Goal: Task Accomplishment & Management: Use online tool/utility

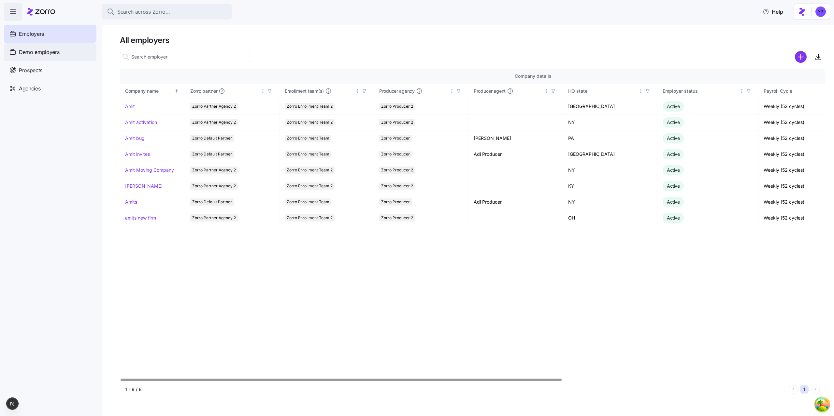
click at [75, 56] on div "Demo employers" at bounding box center [50, 52] width 92 height 18
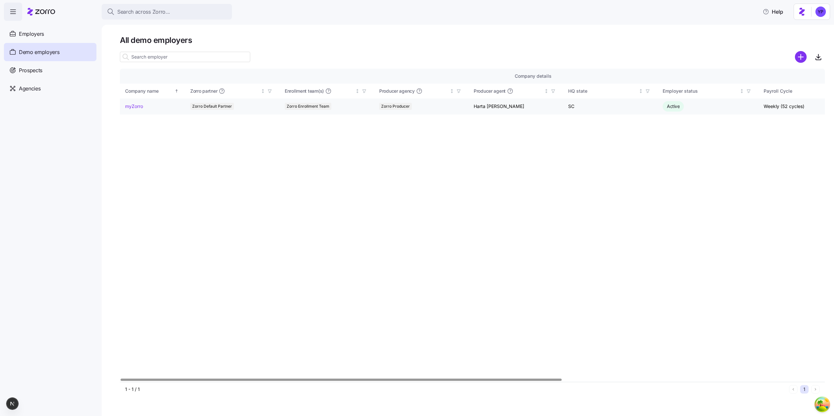
click at [136, 106] on link "myZorro" at bounding box center [134, 106] width 18 height 7
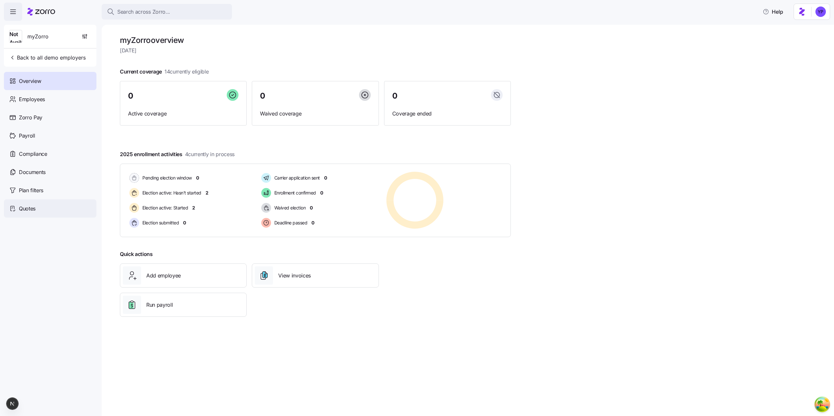
click at [37, 207] on div "Quotes" at bounding box center [50, 209] width 92 height 18
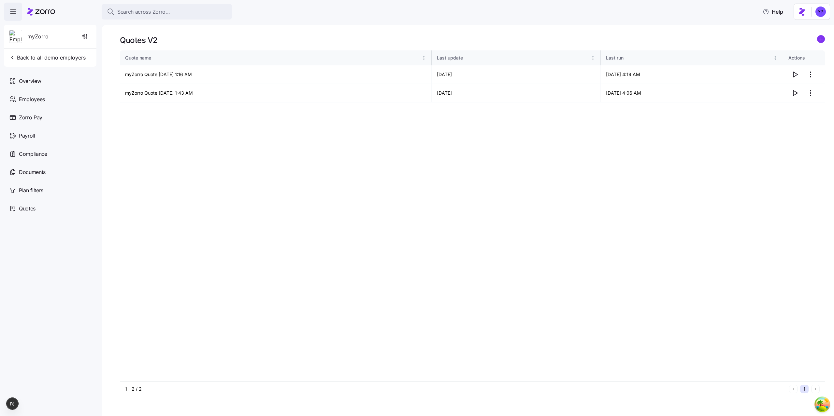
click at [374, 222] on div "Quote name Last update Last run Actions myZorro Quote 09/09/2025 1:16 AM 09/09/…" at bounding box center [472, 215] width 705 height 331
click at [795, 72] on icon "button" at bounding box center [795, 75] width 8 height 8
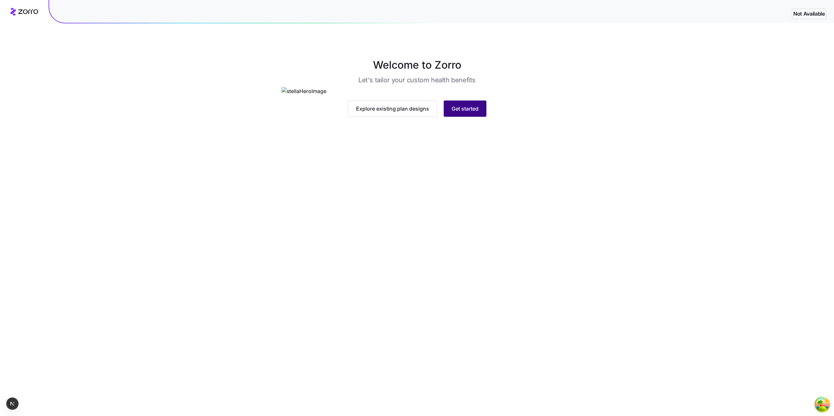
click at [466, 113] on span "Get started" at bounding box center [464, 109] width 27 height 8
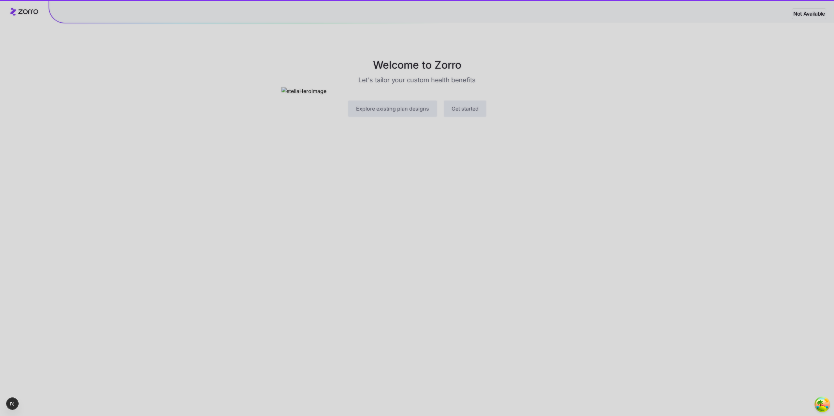
click at [271, 248] on div at bounding box center [417, 208] width 834 height 416
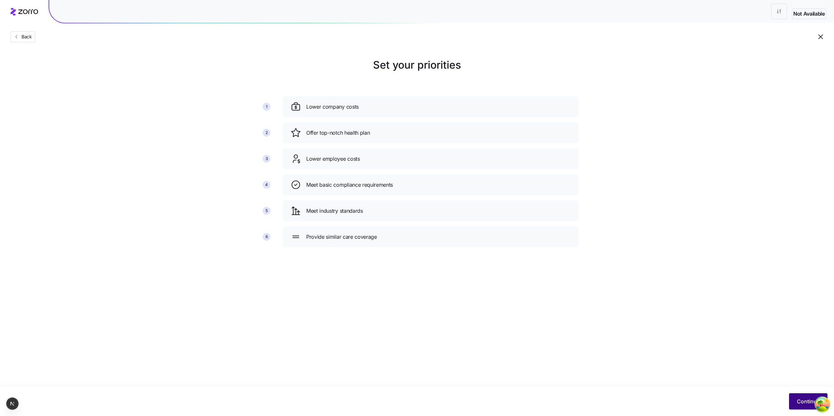
click at [796, 396] on button "Continue" at bounding box center [808, 402] width 38 height 16
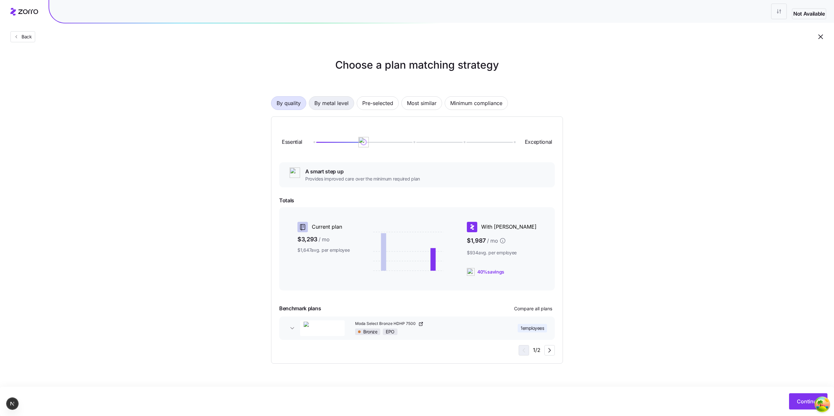
click at [339, 107] on span "By metal level" at bounding box center [331, 103] width 34 height 13
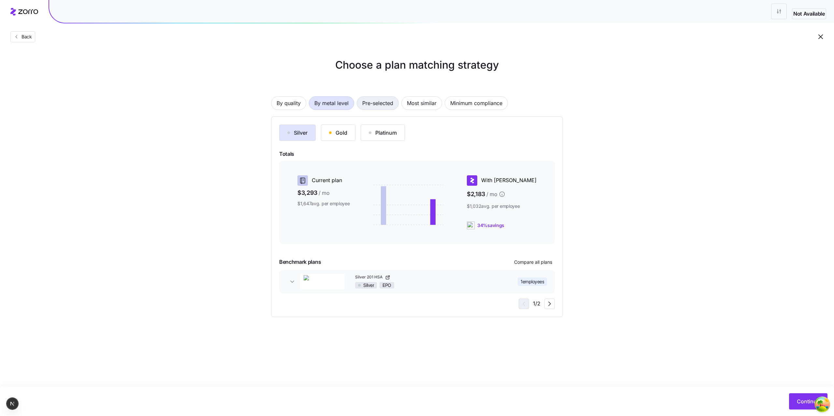
click at [364, 109] on span "Pre-selected" at bounding box center [377, 103] width 31 height 13
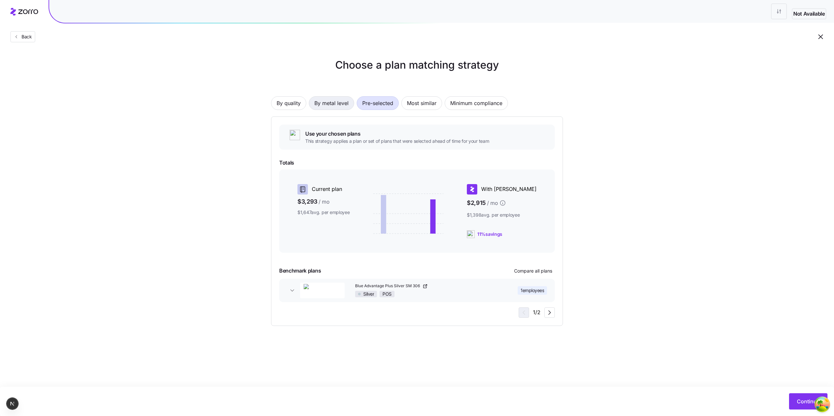
click at [319, 105] on span "By metal level" at bounding box center [331, 103] width 34 height 13
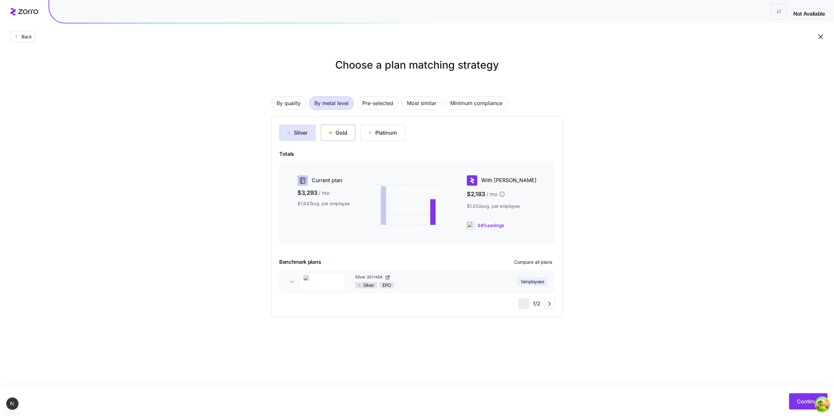
click at [347, 132] on button "Gold" at bounding box center [338, 133] width 35 height 16
click at [380, 137] on button "Platinum" at bounding box center [382, 133] width 44 height 16
click at [331, 131] on div "Gold" at bounding box center [338, 133] width 18 height 8
click at [295, 127] on button "Silver" at bounding box center [297, 133] width 36 height 16
click at [334, 130] on div "Gold" at bounding box center [338, 133] width 18 height 8
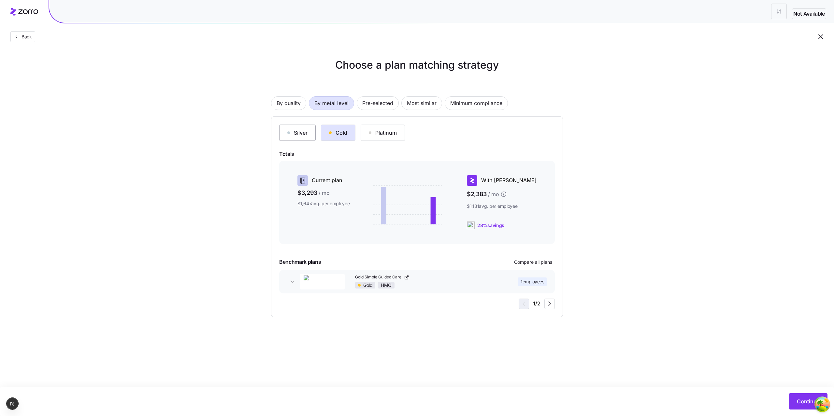
click at [304, 128] on button "Silver" at bounding box center [297, 133] width 36 height 16
click at [293, 97] on span "By quality" at bounding box center [288, 103] width 24 height 13
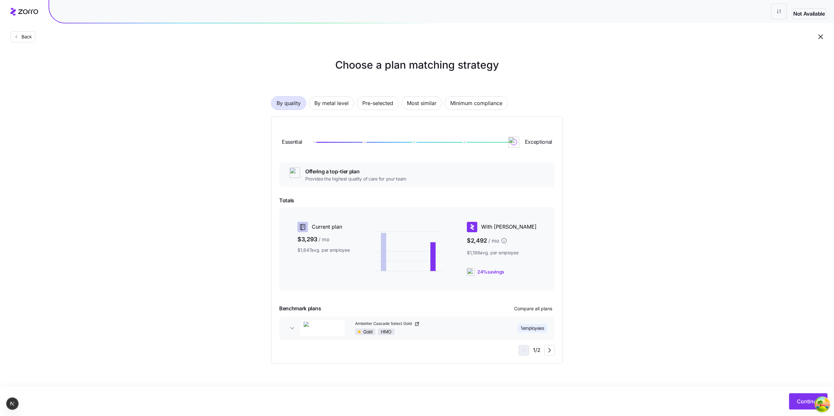
drag, startPoint x: 365, startPoint y: 146, endPoint x: 528, endPoint y: 153, distance: 163.9
click at [528, 153] on div "Essential Exceptional" at bounding box center [416, 142] width 275 height 35
click at [319, 107] on span "By metal level" at bounding box center [331, 103] width 34 height 13
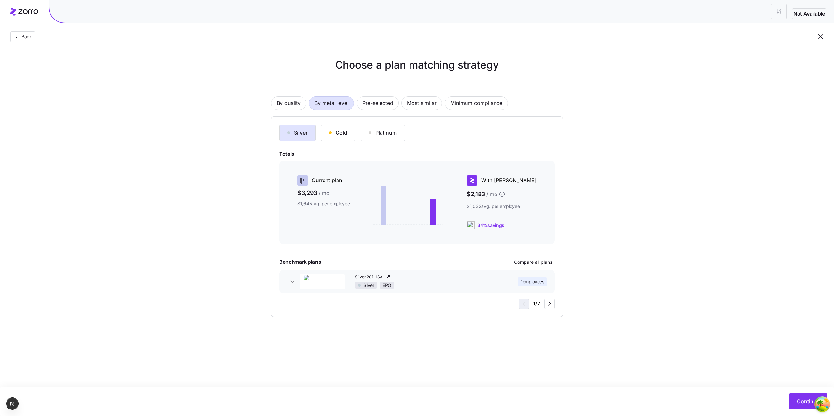
click at [388, 110] on div "By quality By metal level Pre-selected Most similar Minimum compliance Silver G…" at bounding box center [417, 197] width 292 height 242
click at [383, 107] on span "Pre-selected" at bounding box center [377, 103] width 31 height 13
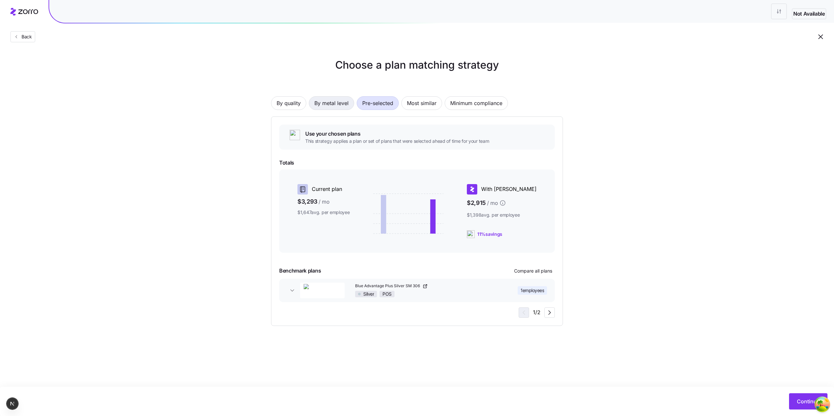
click at [329, 100] on span "By metal level" at bounding box center [331, 103] width 34 height 13
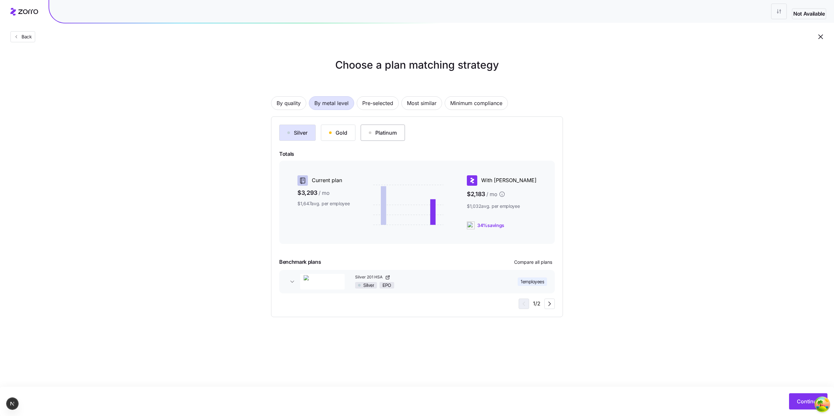
click at [389, 131] on div "Platinum" at bounding box center [383, 133] width 28 height 8
click at [297, 103] on span "By quality" at bounding box center [288, 103] width 24 height 13
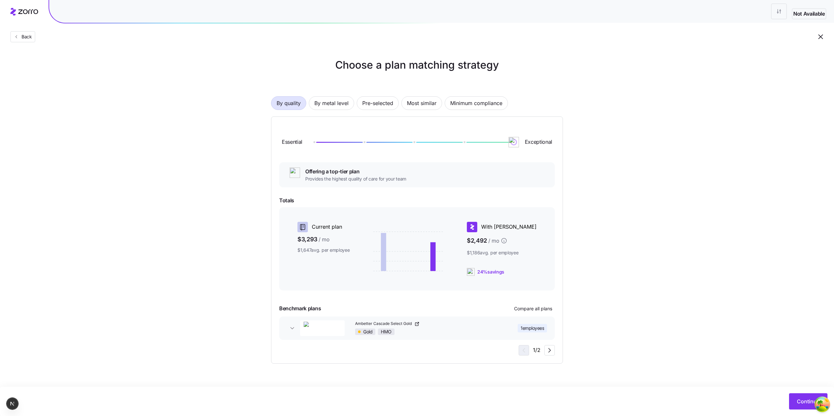
drag, startPoint x: 508, startPoint y: 141, endPoint x: 427, endPoint y: 136, distance: 80.9
click at [427, 136] on div "Essential Exceptional" at bounding box center [416, 142] width 275 height 35
drag, startPoint x: 513, startPoint y: 142, endPoint x: 322, endPoint y: 126, distance: 191.8
click at [322, 126] on div "Essential Exceptional" at bounding box center [416, 142] width 275 height 35
click at [794, 401] on button "Continue" at bounding box center [808, 402] width 38 height 16
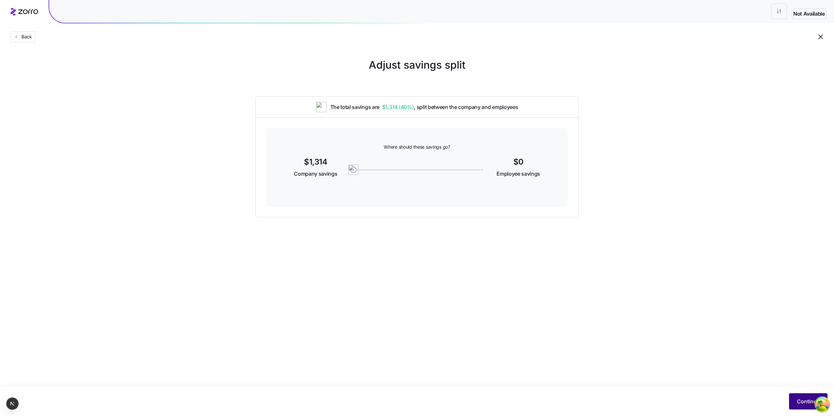
click at [795, 403] on button "Continue" at bounding box center [808, 402] width 38 height 16
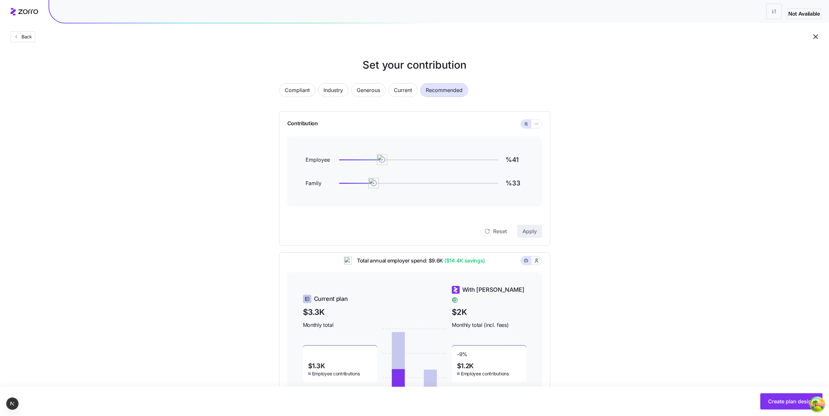
click at [536, 264] on icon "button" at bounding box center [536, 261] width 5 height 7
click at [526, 265] on icon "button" at bounding box center [526, 261] width 5 height 8
click at [536, 264] on icon "button" at bounding box center [536, 261] width 5 height 7
click at [758, 405] on div "Create plan design" at bounding box center [415, 402] width 816 height 16
click at [763, 401] on button "Create plan design" at bounding box center [791, 402] width 62 height 16
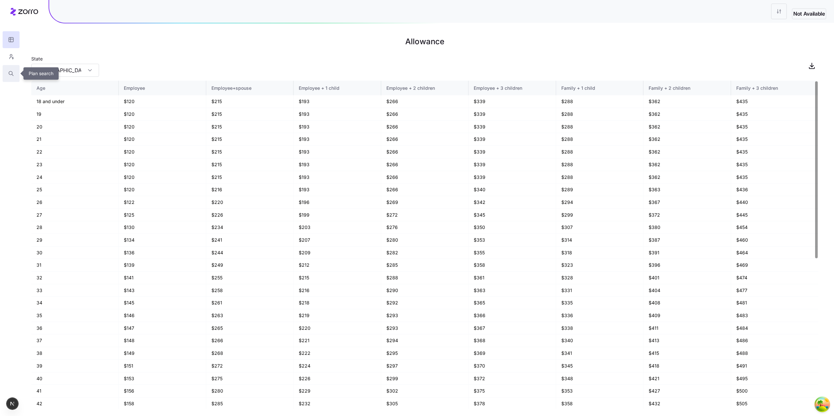
click at [8, 76] on button "button" at bounding box center [11, 73] width 17 height 17
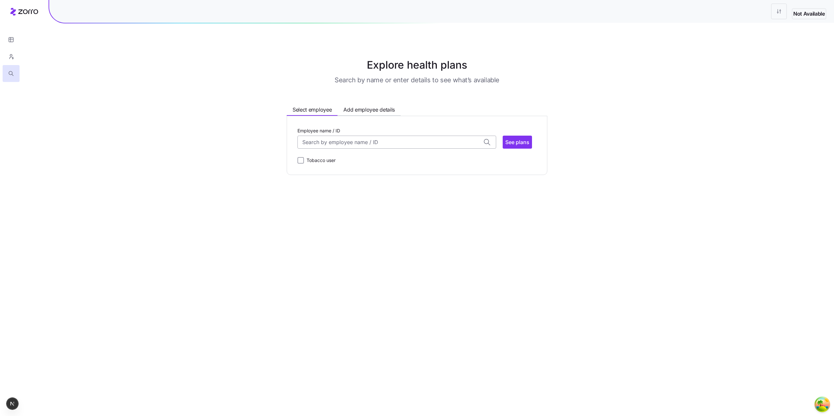
click at [336, 143] on input "Employee name / ID" at bounding box center [396, 142] width 199 height 13
click at [331, 159] on span "Dave Brown (48)" at bounding box center [329, 159] width 53 height 8
type input "Dave Brown"
click at [510, 146] on button "See plans" at bounding box center [516, 142] width 29 height 13
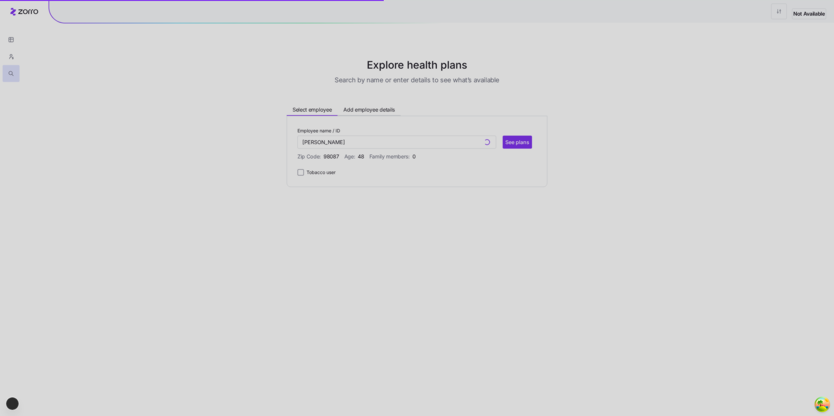
type input "Dave Brown (ID: 002)"
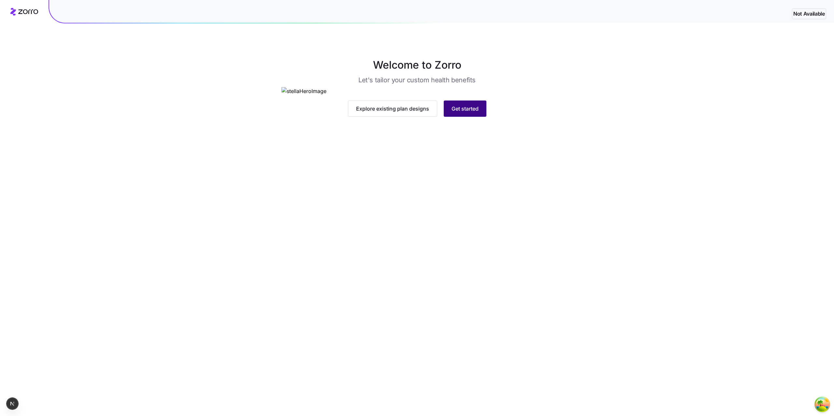
click at [458, 113] on span "Get started" at bounding box center [464, 109] width 27 height 8
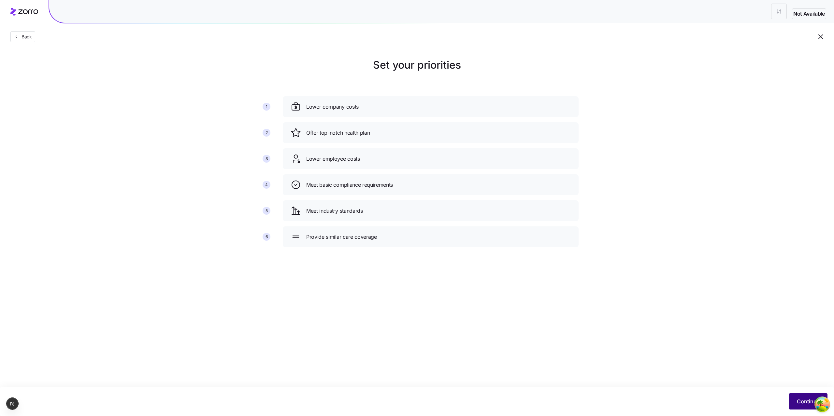
click at [809, 395] on button "Continue" at bounding box center [808, 402] width 38 height 16
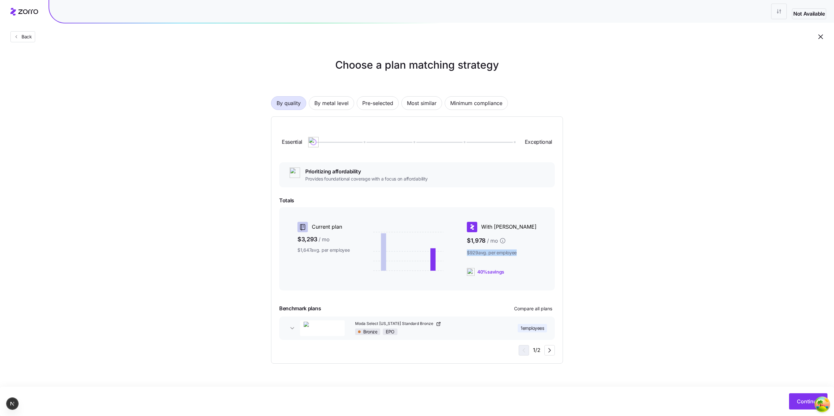
drag, startPoint x: 512, startPoint y: 253, endPoint x: 483, endPoint y: 254, distance: 29.0
click at [486, 254] on span "$929 avg. per employee" at bounding box center [502, 253] width 70 height 7
click at [496, 256] on span "$929 avg. per employee" at bounding box center [502, 253] width 70 height 7
click at [503, 253] on span "$929 avg. per employee" at bounding box center [502, 253] width 70 height 7
drag, startPoint x: 458, startPoint y: 260, endPoint x: 440, endPoint y: 260, distance: 18.2
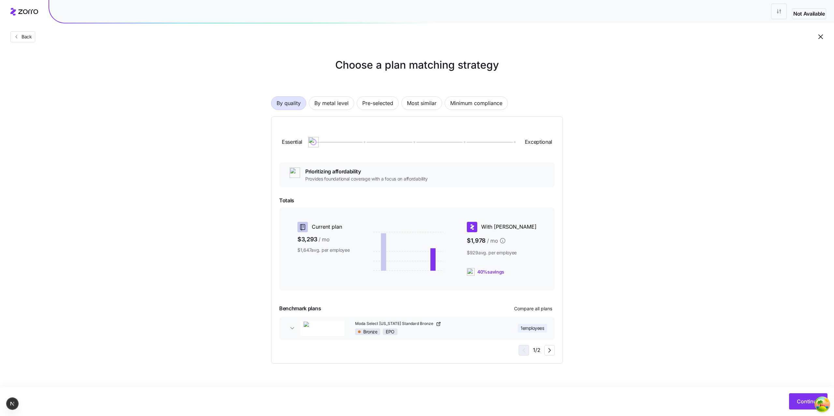
click at [440, 260] on icon at bounding box center [408, 251] width 70 height 49
click at [464, 264] on div at bounding box center [408, 248] width 112 height 59
drag, startPoint x: 431, startPoint y: 252, endPoint x: 416, endPoint y: 240, distance: 19.7
click at [416, 241] on icon at bounding box center [408, 251] width 70 height 49
click at [389, 219] on div "Current plan $3,293 / mo $1,647 avg. per employee With Zorro $1,978 / mo $929 a…" at bounding box center [416, 248] width 275 height 83
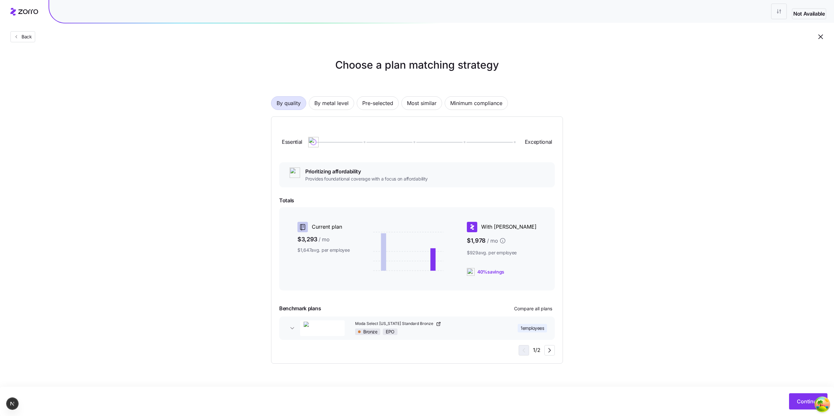
drag, startPoint x: 385, startPoint y: 223, endPoint x: 379, endPoint y: 233, distance: 12.2
click at [382, 229] on div at bounding box center [408, 248] width 112 height 59
drag, startPoint x: 316, startPoint y: 147, endPoint x: 293, endPoint y: 134, distance: 25.2
click at [293, 134] on div "Essential Exceptional" at bounding box center [416, 142] width 275 height 35
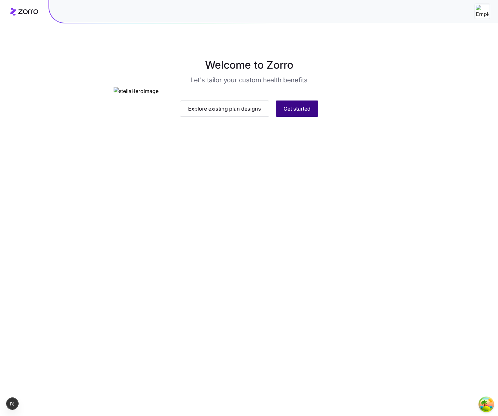
click at [311, 117] on button "Get started" at bounding box center [297, 109] width 43 height 16
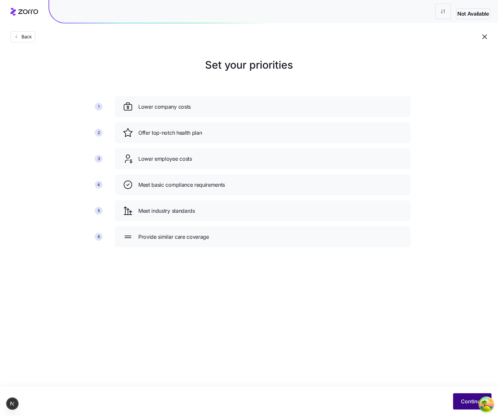
click at [467, 398] on span "Continue" at bounding box center [472, 402] width 23 height 8
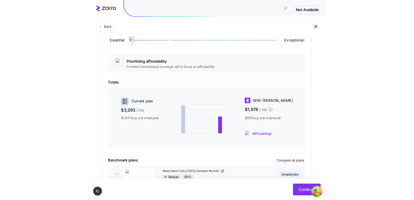
scroll to position [87, 0]
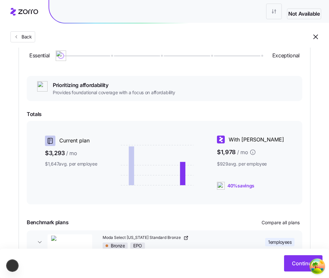
click at [258, 108] on div "Essential Exceptional Prioritizing affordability Provides foundational coverage…" at bounding box center [164, 153] width 275 height 231
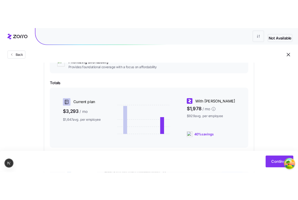
scroll to position [130, 0]
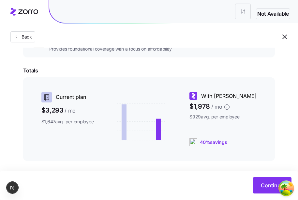
click at [224, 95] on div "With [PERSON_NAME]" at bounding box center [222, 96] width 67 height 8
drag, startPoint x: 228, startPoint y: 75, endPoint x: 266, endPoint y: 62, distance: 40.2
click at [228, 75] on div "Essential Exceptional Prioritizing affordability Provides foundational coverage…" at bounding box center [149, 109] width 252 height 231
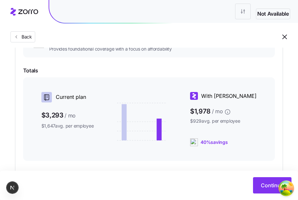
click at [254, 69] on span "Totals" at bounding box center [149, 70] width 252 height 8
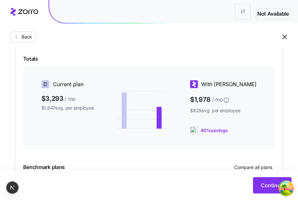
scroll to position [141, 0]
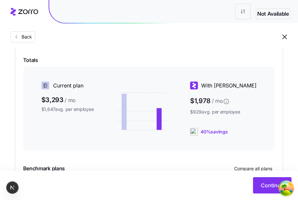
click at [196, 156] on div at bounding box center [149, 157] width 252 height 8
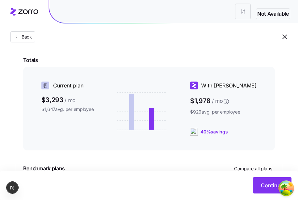
click at [205, 138] on div "Current plan $3,293 / mo $1,647 avg. per employee With Zorro $1,978 / mo $929 a…" at bounding box center [149, 108] width 252 height 83
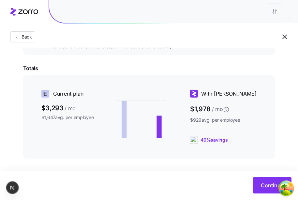
scroll to position [130, 0]
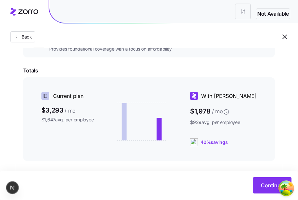
drag, startPoint x: 173, startPoint y: 124, endPoint x: 175, endPoint y: 109, distance: 14.6
click at [166, 110] on icon at bounding box center [141, 121] width 49 height 49
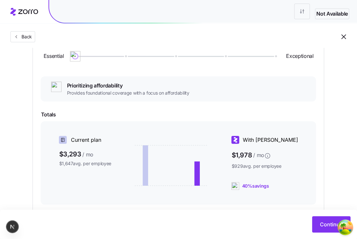
scroll to position [82, 0]
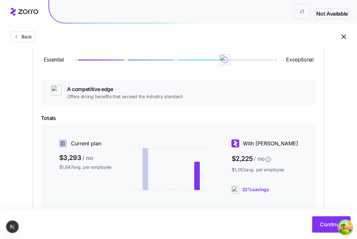
drag, startPoint x: 73, startPoint y: 58, endPoint x: 246, endPoint y: 50, distance: 173.4
click at [246, 50] on div "Essential Exceptional" at bounding box center [178, 59] width 275 height 35
click at [200, 177] on icon at bounding box center [197, 176] width 6 height 28
click at [200, 177] on icon at bounding box center [197, 176] width 6 height 27
click at [148, 173] on icon at bounding box center [146, 170] width 6 height 41
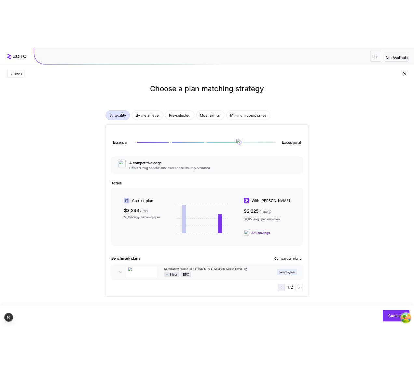
scroll to position [7, 0]
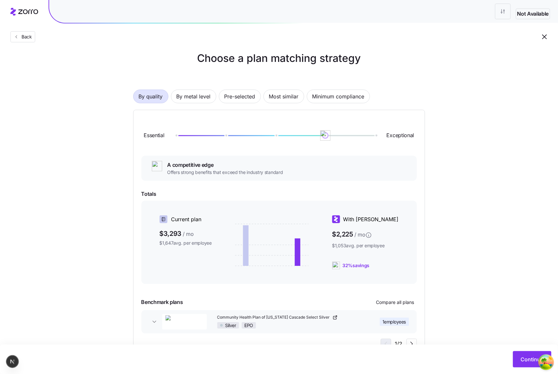
drag, startPoint x: 451, startPoint y: 168, endPoint x: 528, endPoint y: 149, distance: 78.7
click at [301, 168] on div "Choose a plan matching strategy By quality By metal level Pre-selected Most sim…" at bounding box center [279, 203] width 558 height 307
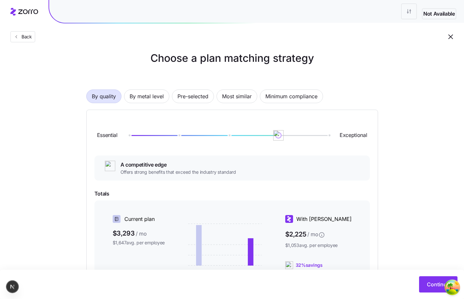
click at [301, 106] on div "Choose a plan matching strategy By quality By metal level Pre-selected Most sim…" at bounding box center [232, 203] width 464 height 307
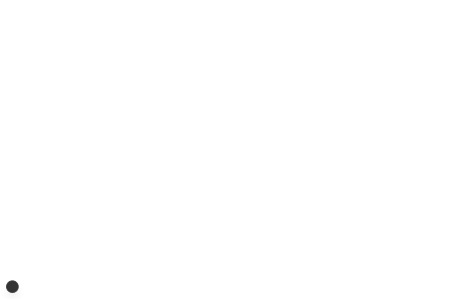
scroll to position [0, 0]
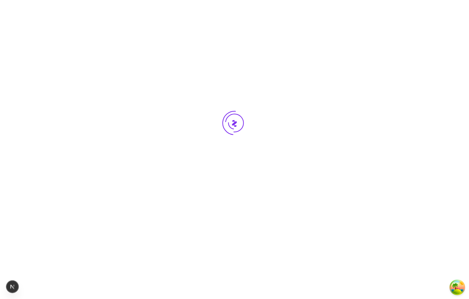
drag, startPoint x: 418, startPoint y: 185, endPoint x: 421, endPoint y: 188, distance: 4.1
click at [301, 185] on div at bounding box center [234, 135] width 469 height 271
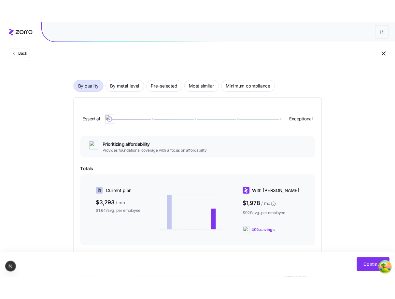
scroll to position [33, 0]
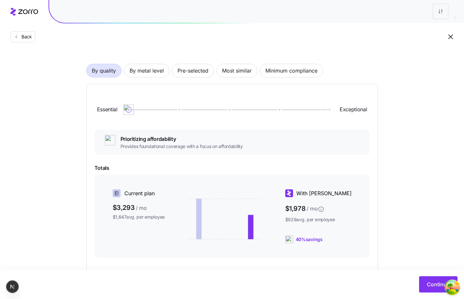
drag, startPoint x: 260, startPoint y: 228, endPoint x: 226, endPoint y: 219, distance: 35.4
click at [249, 199] on icon at bounding box center [224, 219] width 73 height 49
click at [221, 199] on icon at bounding box center [224, 219] width 73 height 49
click at [207, 199] on icon at bounding box center [224, 219] width 73 height 49
click at [260, 199] on icon at bounding box center [224, 219] width 73 height 49
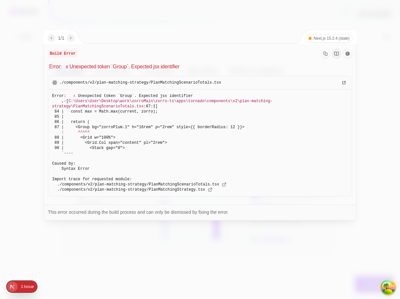
click at [281, 199] on div at bounding box center [200, 149] width 400 height 299
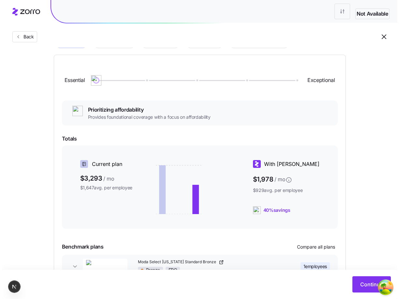
scroll to position [65, 0]
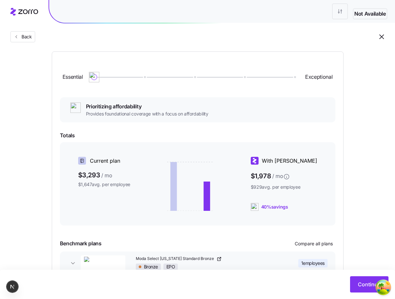
click at [301, 136] on div "Choose a plan matching strategy By quality By metal level Pre-selected Most sim…" at bounding box center [197, 145] width 395 height 307
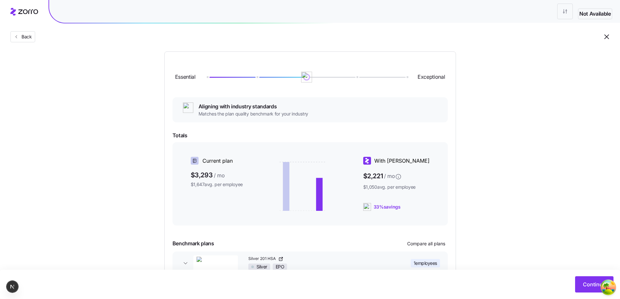
drag, startPoint x: 208, startPoint y: 77, endPoint x: 285, endPoint y: 76, distance: 76.2
click at [285, 76] on div at bounding box center [307, 77] width 200 height 4
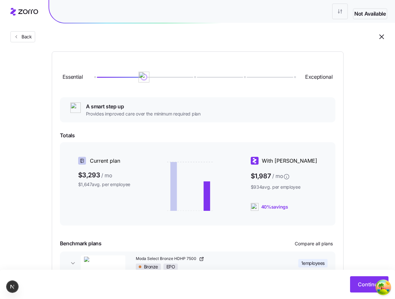
drag, startPoint x: 195, startPoint y: 75, endPoint x: 164, endPoint y: 74, distance: 30.3
click at [164, 74] on div "Essential Exceptional" at bounding box center [197, 77] width 275 height 35
drag, startPoint x: 147, startPoint y: 79, endPoint x: 178, endPoint y: 77, distance: 31.3
click at [178, 77] on div at bounding box center [194, 77] width 200 height 1
drag, startPoint x: 196, startPoint y: 76, endPoint x: 201, endPoint y: 63, distance: 13.1
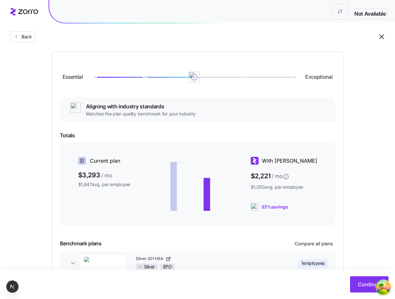
click at [201, 63] on div "Essential Exceptional" at bounding box center [197, 77] width 275 height 35
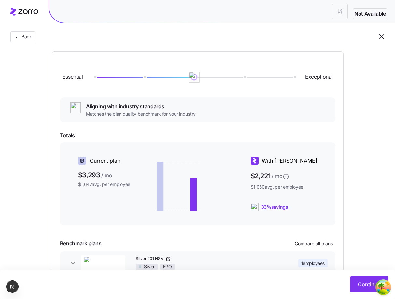
drag, startPoint x: 197, startPoint y: 74, endPoint x: 212, endPoint y: 77, distance: 15.8
click at [212, 77] on div at bounding box center [194, 77] width 200 height 1
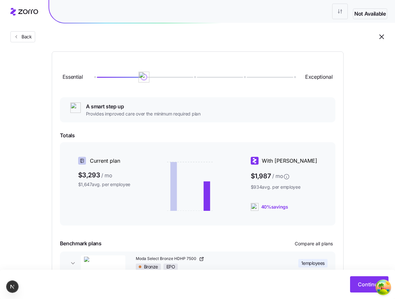
drag, startPoint x: 192, startPoint y: 77, endPoint x: 161, endPoint y: 69, distance: 32.4
click at [161, 69] on div "Essential Exceptional" at bounding box center [197, 77] width 275 height 35
drag, startPoint x: 144, startPoint y: 81, endPoint x: 163, endPoint y: 82, distance: 19.6
click at [163, 82] on div "Essential Exceptional" at bounding box center [197, 77] width 275 height 35
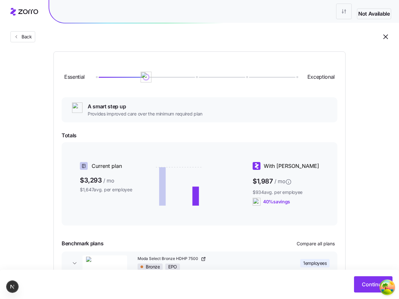
drag, startPoint x: 147, startPoint y: 79, endPoint x: 158, endPoint y: 84, distance: 12.3
click at [138, 85] on div "Essential Exceptional" at bounding box center [199, 77] width 275 height 35
drag, startPoint x: 148, startPoint y: 73, endPoint x: 169, endPoint y: 73, distance: 21.2
click at [169, 73] on div "Essential Exceptional" at bounding box center [199, 77] width 275 height 35
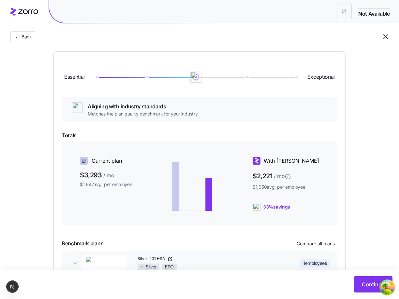
drag, startPoint x: 149, startPoint y: 77, endPoint x: 228, endPoint y: 98, distance: 80.9
click at [192, 88] on div "Essential Exceptional" at bounding box center [199, 77] width 275 height 35
drag, startPoint x: 197, startPoint y: 79, endPoint x: 237, endPoint y: 78, distance: 40.1
click at [237, 78] on div at bounding box center [196, 77] width 200 height 4
drag, startPoint x: 250, startPoint y: 77, endPoint x: 143, endPoint y: 76, distance: 107.5
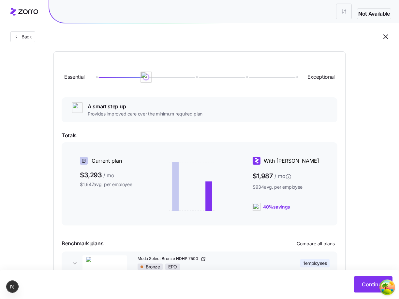
click at [143, 76] on img at bounding box center [145, 77] width 11 height 11
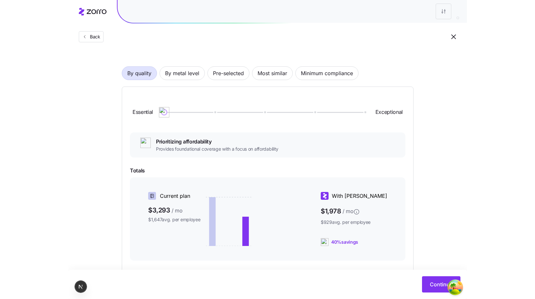
scroll to position [65, 0]
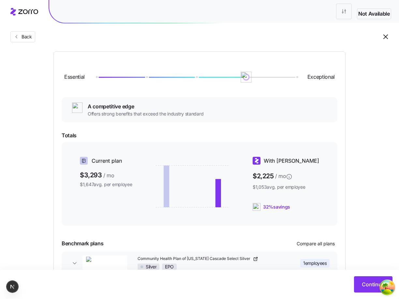
drag, startPoint x: 95, startPoint y: 79, endPoint x: 267, endPoint y: 63, distance: 173.0
click at [267, 63] on div "Essential Exceptional" at bounding box center [199, 77] width 275 height 35
drag, startPoint x: 302, startPoint y: 76, endPoint x: 309, endPoint y: 74, distance: 7.8
click at [305, 75] on div "Essential Exceptional" at bounding box center [199, 77] width 275 height 35
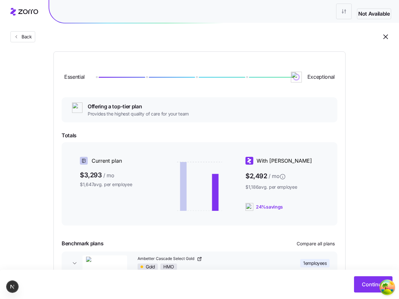
drag, startPoint x: 297, startPoint y: 80, endPoint x: 402, endPoint y: 93, distance: 105.9
click at [311, 84] on div "Essential Exceptional" at bounding box center [199, 77] width 275 height 35
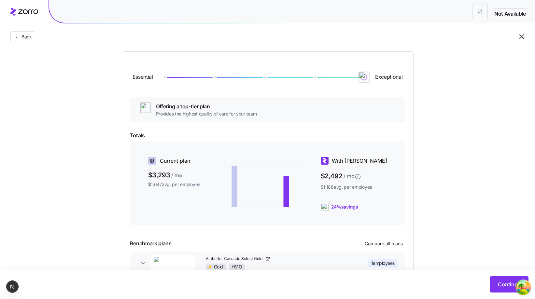
drag, startPoint x: 366, startPoint y: 76, endPoint x: 359, endPoint y: 84, distance: 10.6
click at [359, 84] on div "Essential Exceptional" at bounding box center [267, 77] width 275 height 35
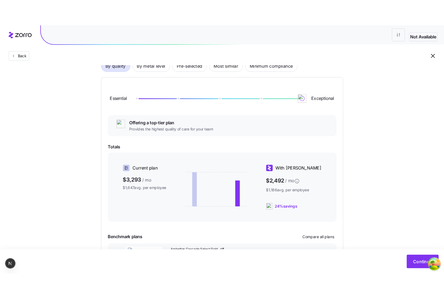
scroll to position [74, 0]
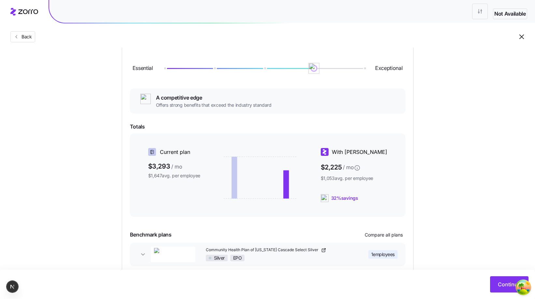
drag, startPoint x: 338, startPoint y: 70, endPoint x: 290, endPoint y: 70, distance: 47.9
click at [290, 70] on div "Essential Exceptional" at bounding box center [267, 68] width 275 height 35
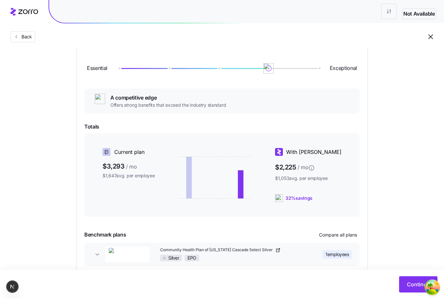
click at [403, 121] on div "Choose a plan matching strategy By quality By metal level Pre-selected Most sim…" at bounding box center [222, 136] width 444 height 307
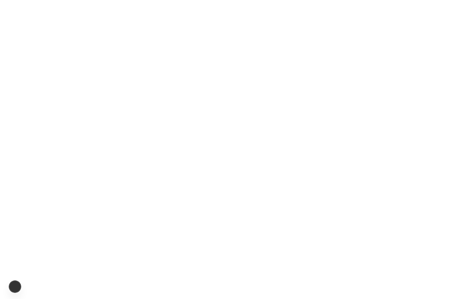
scroll to position [0, 0]
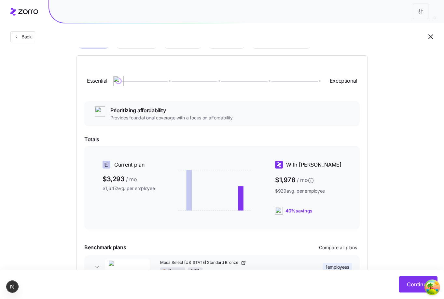
scroll to position [65, 0]
